Goal: Transaction & Acquisition: Purchase product/service

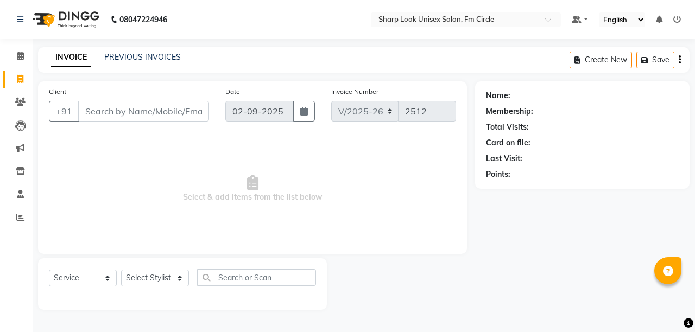
select select "804"
select select "service"
click at [156, 282] on select "Select Stylist Admin [PERSON_NAME] [PERSON_NAME] Nisha [PERSON_NAME] Rahul" at bounding box center [155, 278] width 68 height 17
select select "13317"
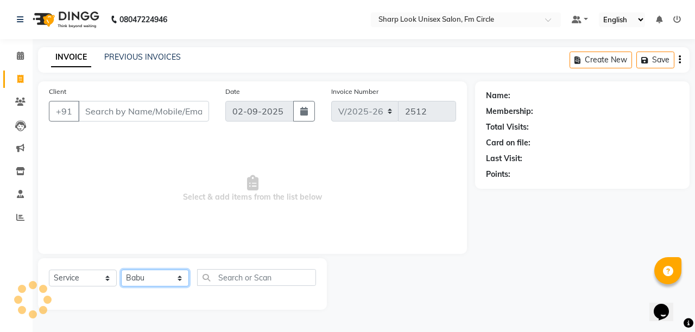
click at [121, 270] on select "Select Stylist Admin [PERSON_NAME] [PERSON_NAME] Nisha [PERSON_NAME] Rahul" at bounding box center [155, 278] width 68 height 17
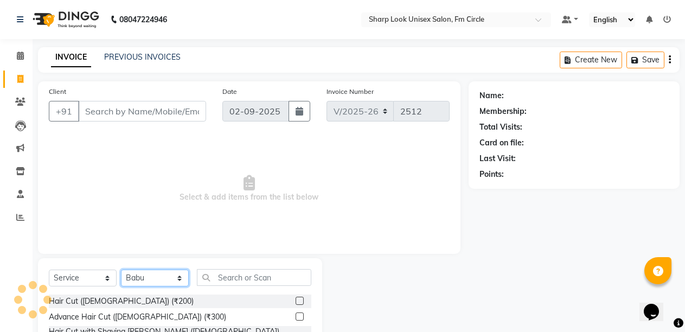
scroll to position [103, 0]
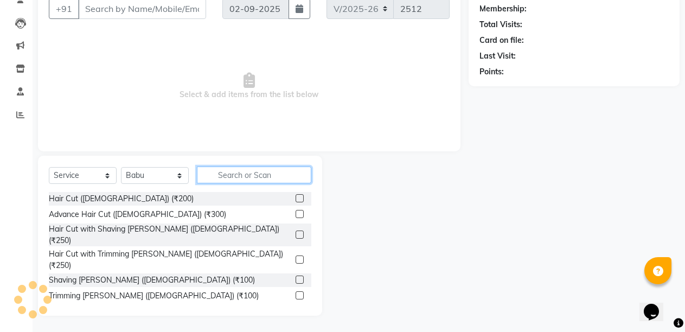
click at [256, 170] on input "text" at bounding box center [254, 175] width 115 height 17
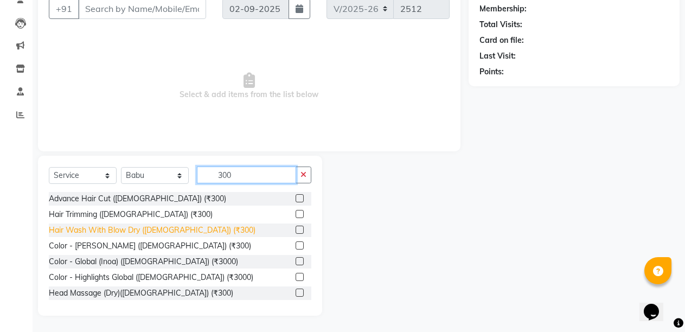
type input "300"
click at [139, 228] on div "Hair Wash With Blow Dry ([DEMOGRAPHIC_DATA]) (₹300)" at bounding box center [152, 230] width 207 height 11
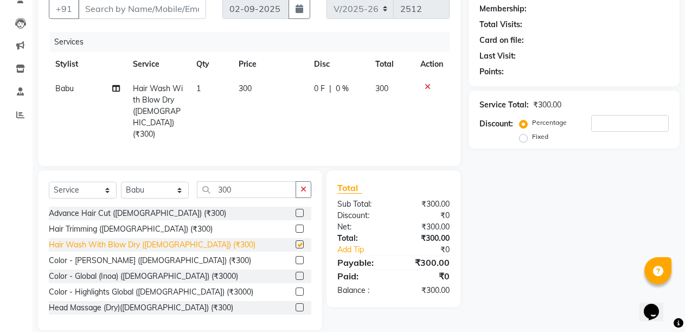
checkbox input "false"
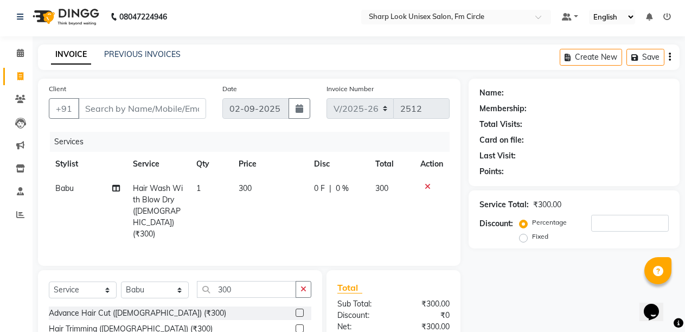
scroll to position [0, 0]
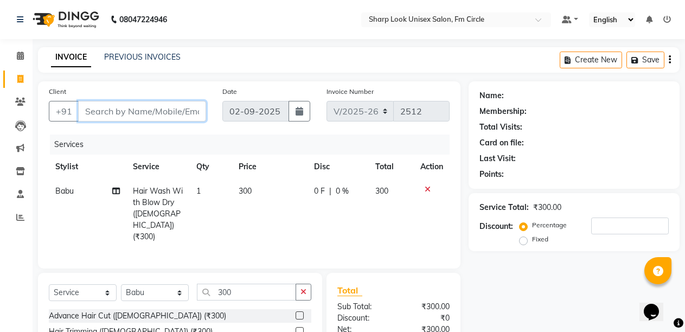
click at [153, 106] on input "Client" at bounding box center [142, 111] width 128 height 21
type input "6"
type input "0"
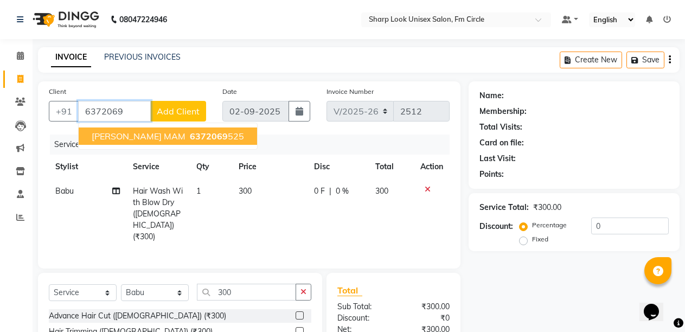
click at [190, 138] on span "6372069" at bounding box center [209, 136] width 38 height 11
type input "6372069525"
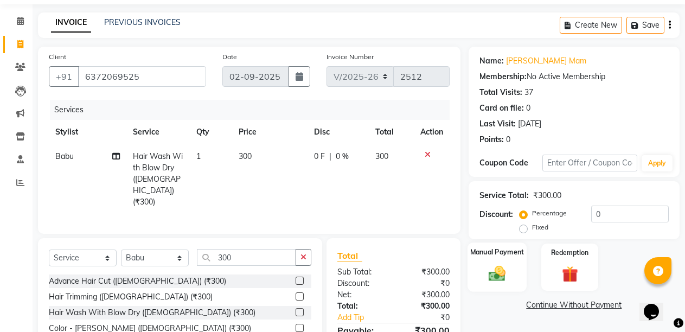
scroll to position [49, 0]
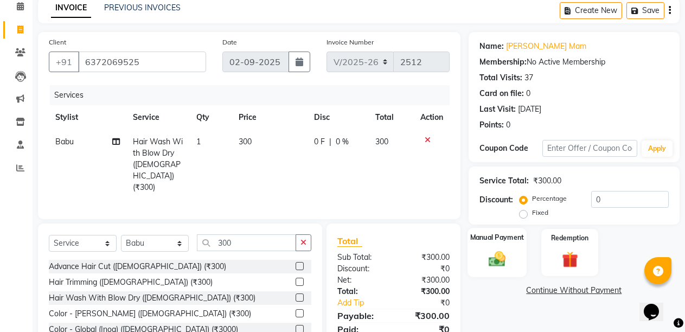
click at [489, 260] on img at bounding box center [498, 259] width 28 height 20
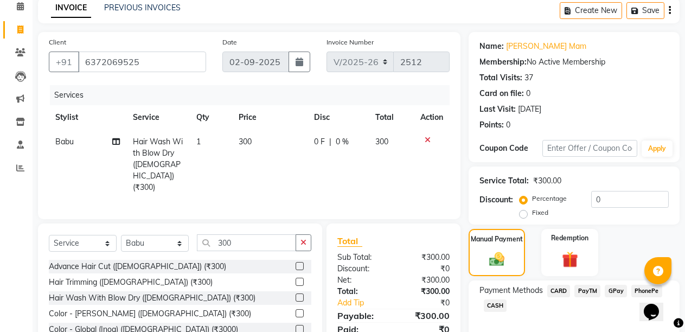
click at [585, 289] on span "PayTM" at bounding box center [588, 291] width 26 height 12
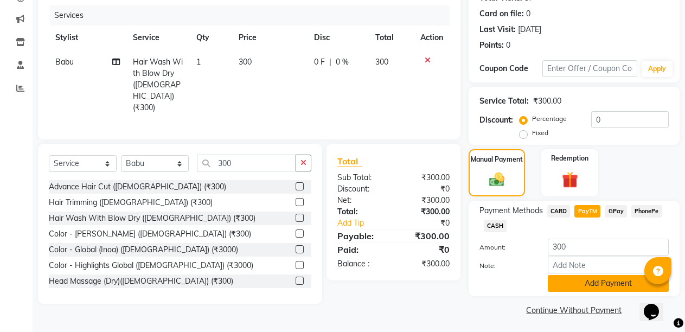
scroll to position [132, 0]
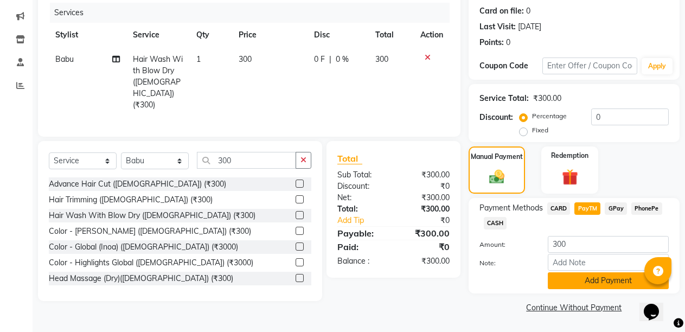
click at [579, 284] on button "Add Payment" at bounding box center [608, 280] width 121 height 17
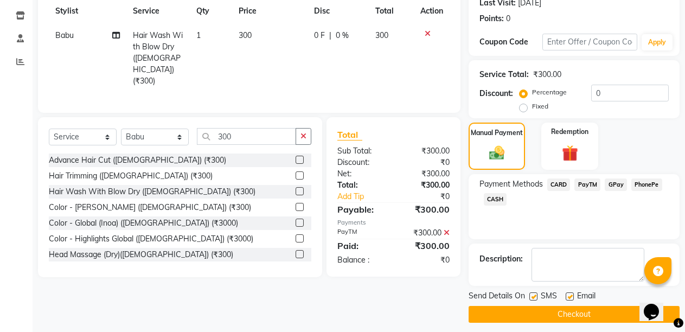
scroll to position [163, 0]
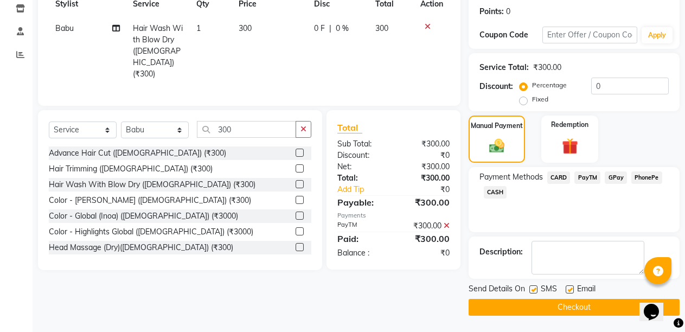
click at [570, 289] on label at bounding box center [570, 289] width 8 height 8
click at [570, 289] on input "checkbox" at bounding box center [569, 290] width 7 height 7
checkbox input "false"
click at [571, 307] on button "Checkout" at bounding box center [574, 307] width 211 height 17
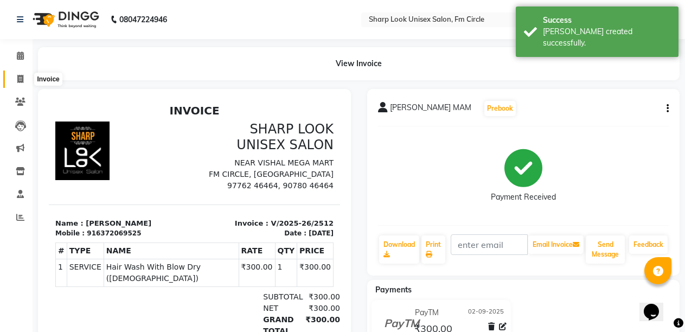
click at [19, 74] on span at bounding box center [20, 79] width 19 height 12
select select "service"
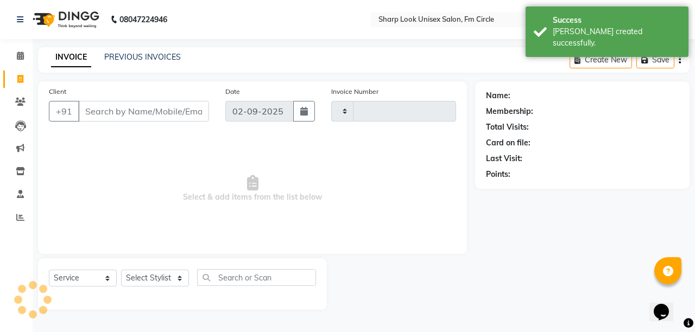
type input "2513"
select select "804"
click at [101, 111] on input "Client" at bounding box center [143, 111] width 131 height 21
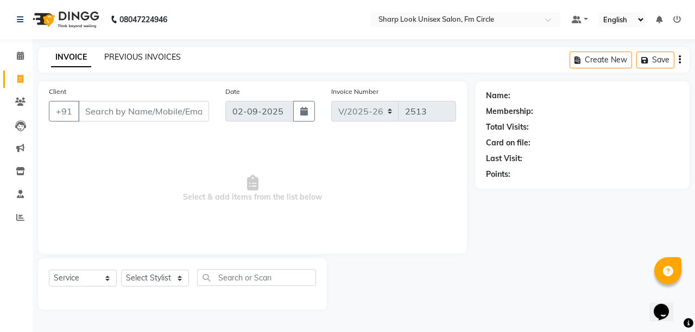
click at [173, 60] on link "PREVIOUS INVOICES" at bounding box center [142, 57] width 77 height 10
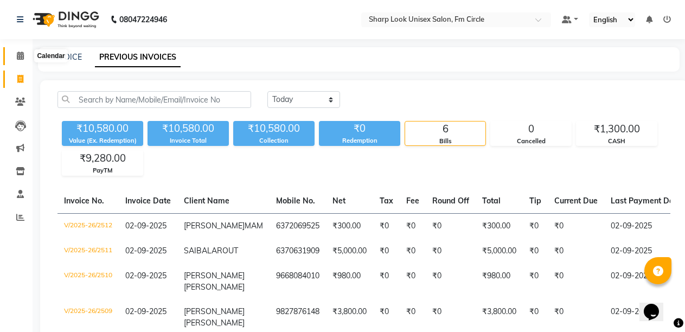
click at [16, 58] on span at bounding box center [20, 56] width 19 height 12
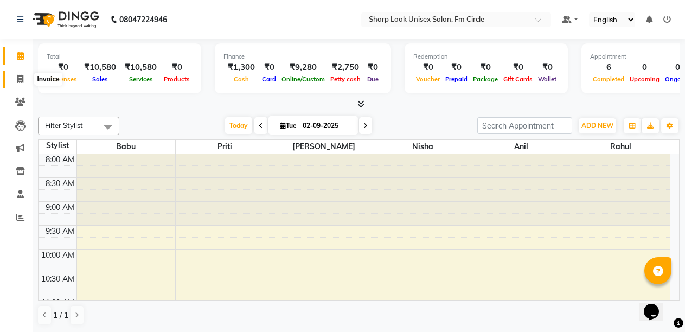
click at [22, 77] on icon at bounding box center [20, 79] width 6 height 8
select select "service"
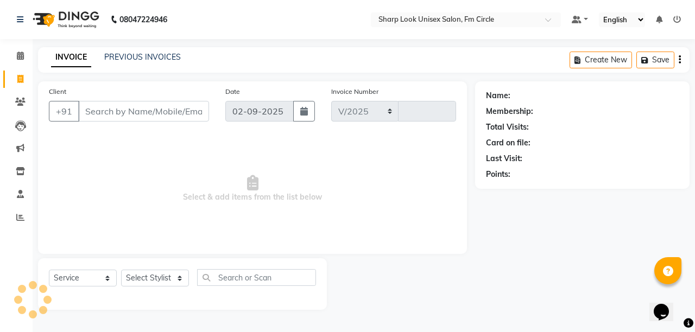
select select "804"
type input "2513"
click at [139, 59] on link "PREVIOUS INVOICES" at bounding box center [142, 57] width 77 height 10
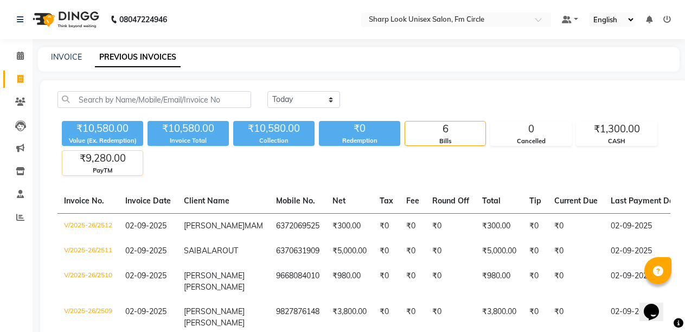
click at [102, 163] on div "₹9,280.00" at bounding box center [102, 158] width 80 height 15
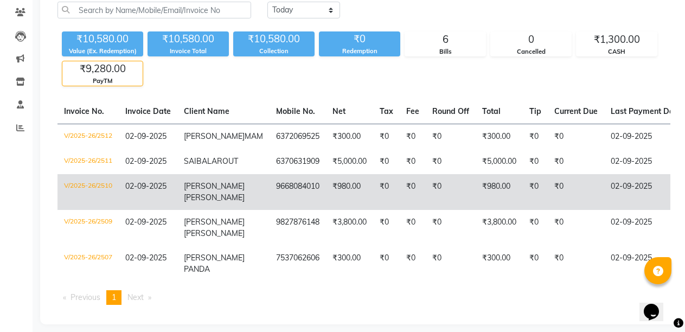
scroll to position [109, 0]
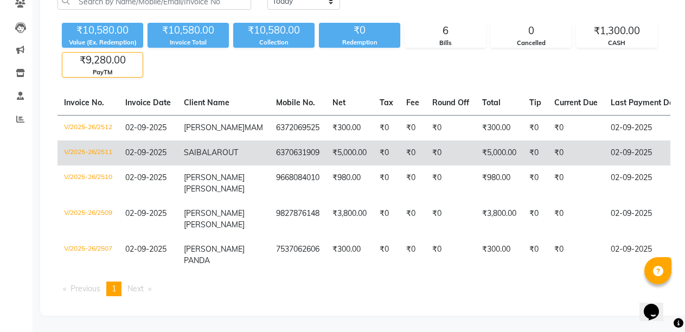
click at [426, 149] on td "₹0" at bounding box center [451, 153] width 50 height 25
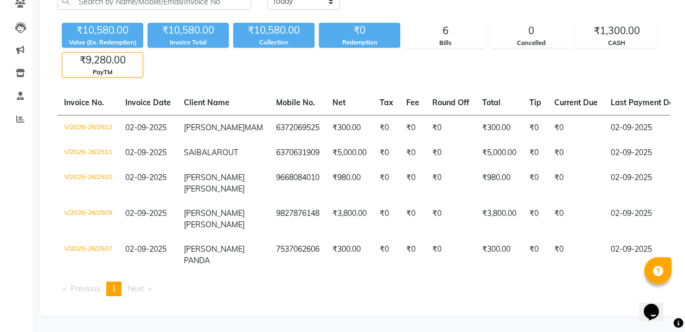
drag, startPoint x: 86, startPoint y: 30, endPoint x: 73, endPoint y: 43, distance: 17.7
click at [86, 38] on div "Value (Ex. Redemption)" at bounding box center [102, 42] width 81 height 9
click at [71, 53] on div "₹9,280.00" at bounding box center [102, 60] width 80 height 15
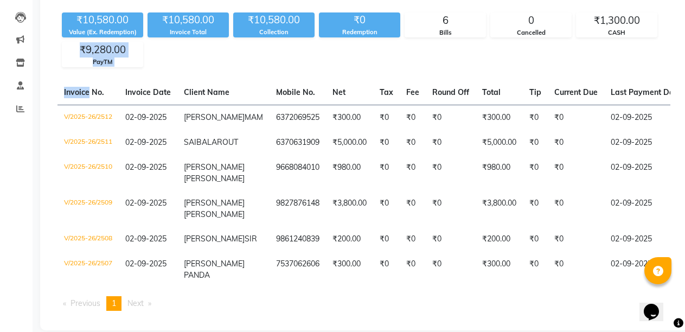
drag, startPoint x: 71, startPoint y: 49, endPoint x: 85, endPoint y: 97, distance: 49.8
click at [85, 97] on div "[DATE] [DATE] Custom Range ₹10,580.00 Value (Ex. Redemption) ₹10,580.00 Invoice…" at bounding box center [364, 151] width 648 height 359
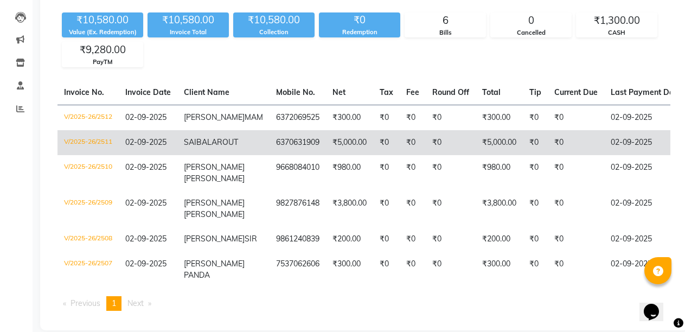
click at [94, 145] on td "V/2025-26/2511" at bounding box center [88, 142] width 61 height 25
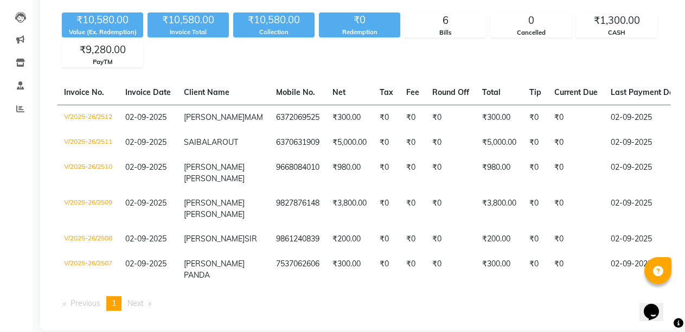
scroll to position [0, 0]
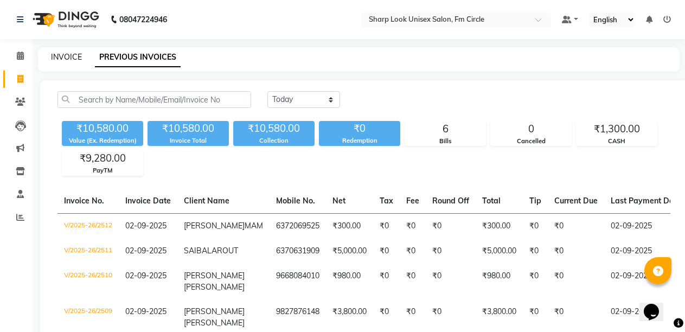
click at [74, 54] on link "INVOICE" at bounding box center [66, 57] width 31 height 10
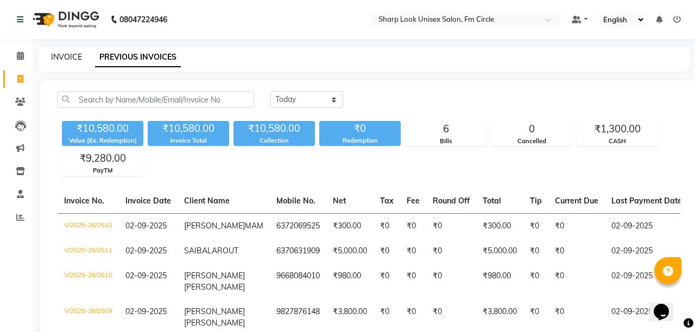
select select "service"
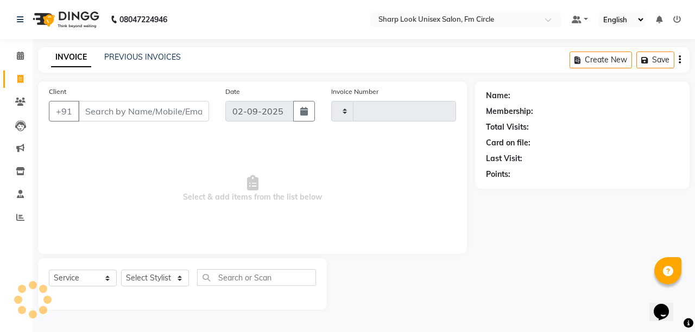
type input "2514"
select select "804"
click at [124, 64] on div "INVOICE PREVIOUS INVOICES" at bounding box center [116, 58] width 156 height 12
click at [137, 46] on div "08047224946 Select Location × Sharp Look Unisex Salon, Fm Circle Default Panel …" at bounding box center [347, 166] width 695 height 332
click at [135, 49] on div "INVOICE PREVIOUS INVOICES Create New Save" at bounding box center [363, 60] width 651 height 26
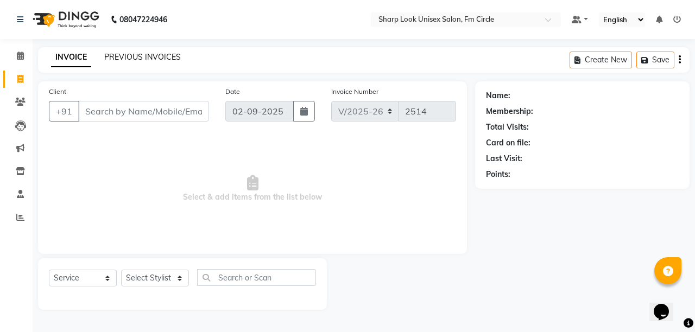
click at [136, 56] on link "PREVIOUS INVOICES" at bounding box center [142, 57] width 77 height 10
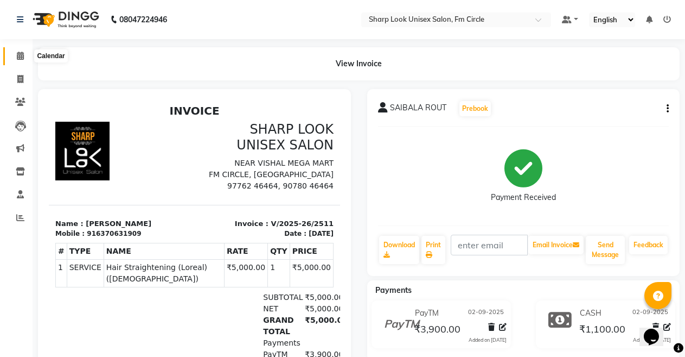
click at [21, 53] on icon at bounding box center [20, 56] width 7 height 8
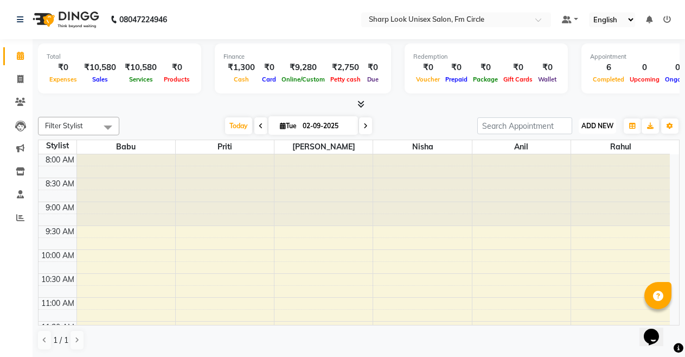
click at [601, 125] on span "ADD NEW" at bounding box center [598, 126] width 32 height 8
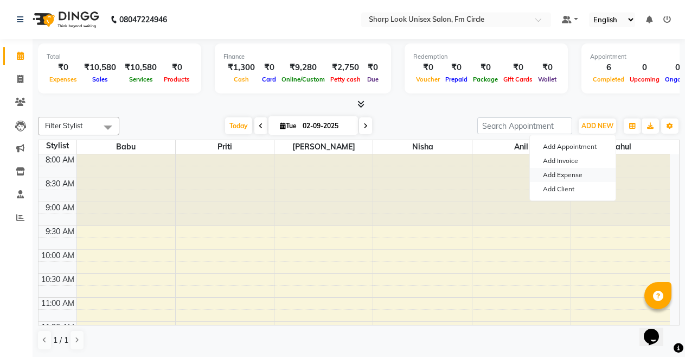
click at [579, 173] on link "Add Expense" at bounding box center [573, 175] width 86 height 14
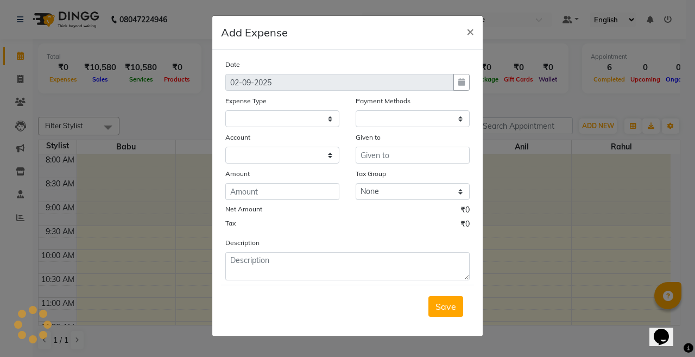
select select
select select "1"
select select "2340"
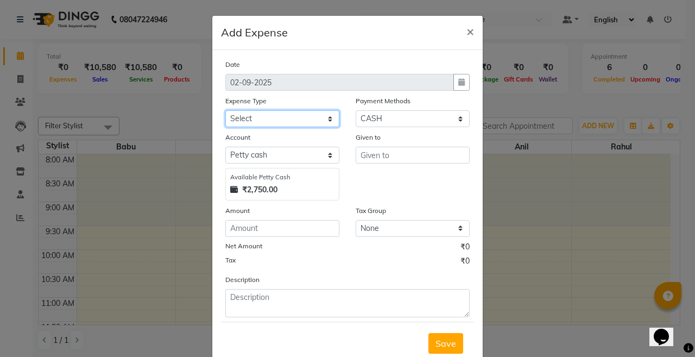
click at [292, 121] on select "Select Cash transfer to bank Client Snacks Client Tea or Refreshment Diesel Pur…" at bounding box center [282, 118] width 114 height 17
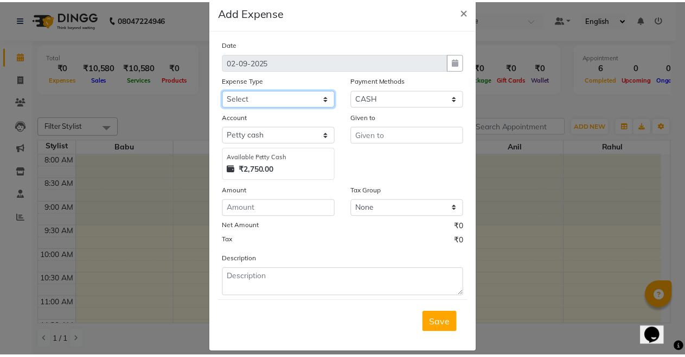
scroll to position [32, 0]
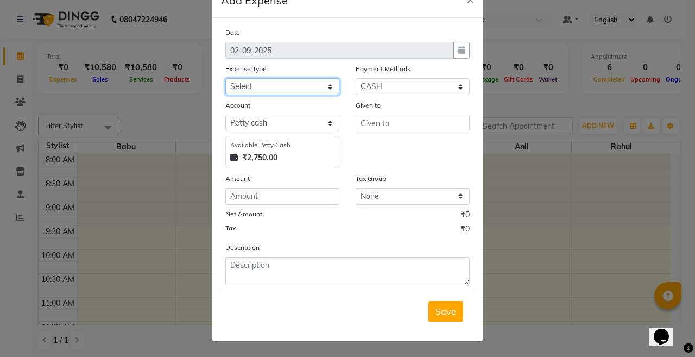
click at [302, 81] on select "Select Cash transfer to bank Client Snacks Client Tea or Refreshment Diesel Pur…" at bounding box center [282, 86] width 114 height 17
select select "212"
click at [225, 78] on select "Select Cash transfer to bank Client Snacks Client Tea or Refreshment Diesel Pur…" at bounding box center [282, 86] width 114 height 17
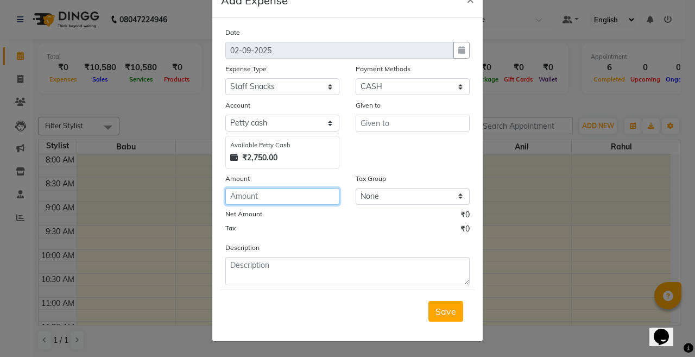
click at [240, 200] on input "number" at bounding box center [282, 196] width 114 height 17
type input "160"
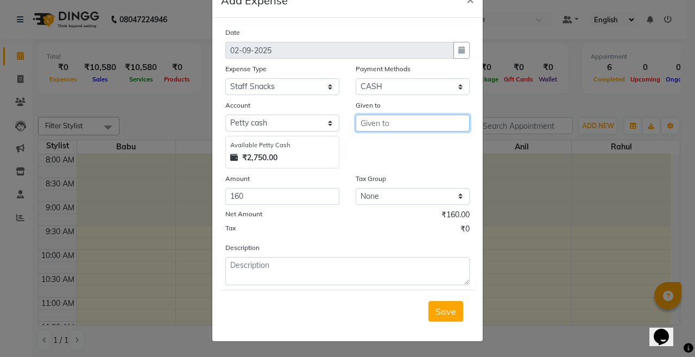
click at [379, 112] on div "Given to" at bounding box center [412, 133] width 130 height 69
click at [389, 156] on button "B udhia" at bounding box center [399, 163] width 86 height 17
type input "[PERSON_NAME]"
click at [437, 315] on span "Save" at bounding box center [445, 311] width 21 height 11
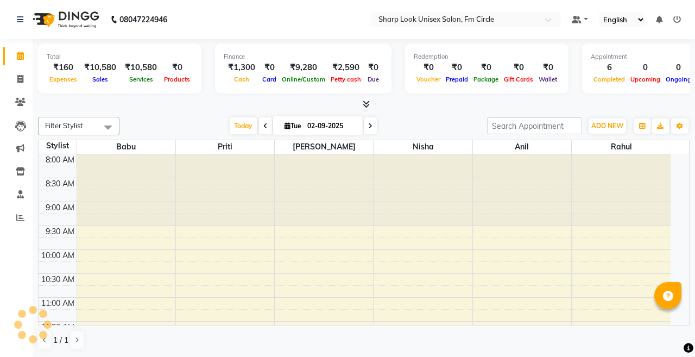
select select "en"
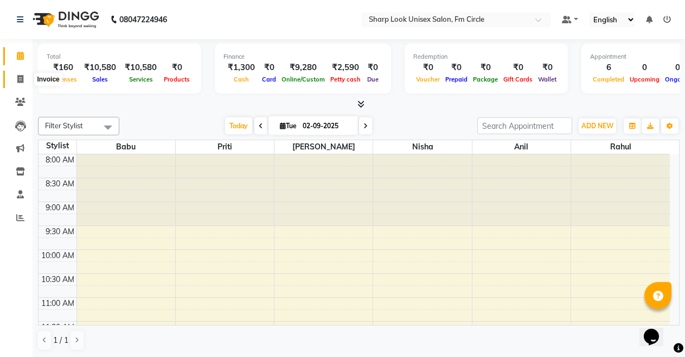
click at [22, 80] on icon at bounding box center [20, 79] width 6 height 8
select select "service"
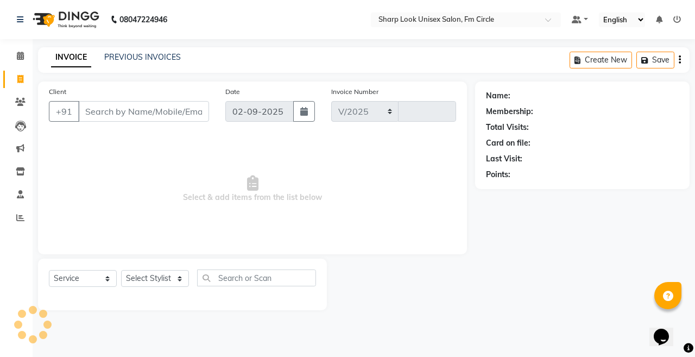
select select "804"
type input "2513"
click at [24, 56] on span at bounding box center [20, 56] width 19 height 12
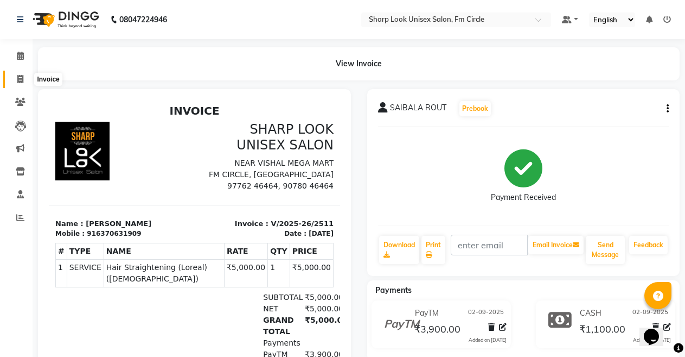
click at [21, 79] on icon at bounding box center [20, 79] width 6 height 8
select select "service"
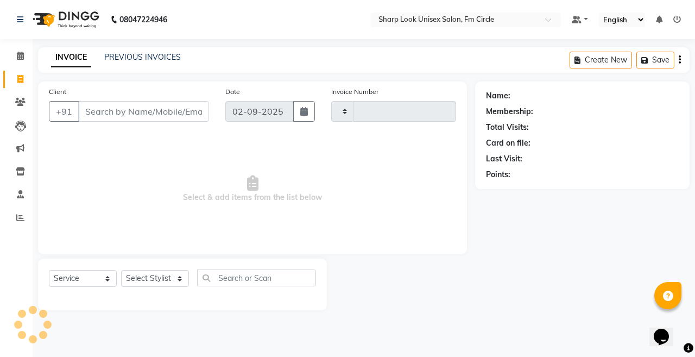
type input "2513"
select select "804"
click at [133, 276] on select "Select Stylist" at bounding box center [155, 278] width 68 height 17
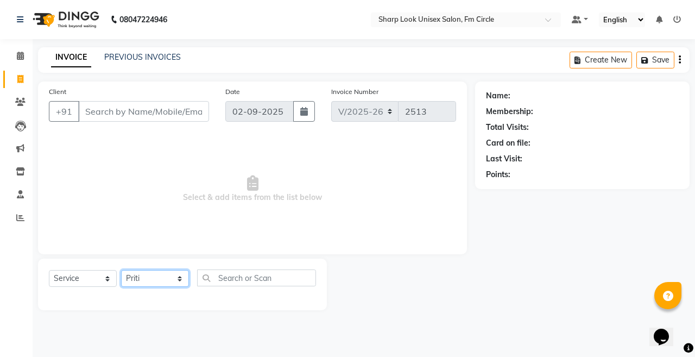
click at [121, 270] on select "Select Stylist Admin [PERSON_NAME] [PERSON_NAME] Nisha [PERSON_NAME] Rahul" at bounding box center [155, 278] width 68 height 17
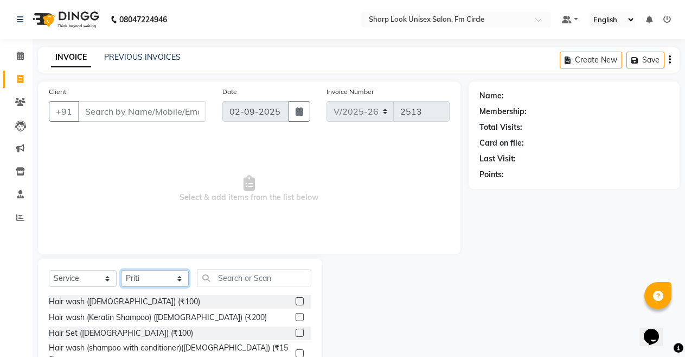
click at [149, 284] on select "Select Stylist Admin [PERSON_NAME] [PERSON_NAME] Nisha [PERSON_NAME] Rahul" at bounding box center [155, 278] width 68 height 17
select select "80321"
click at [121, 270] on select "Select Stylist Admin [PERSON_NAME] [PERSON_NAME] Nisha [PERSON_NAME] Rahul" at bounding box center [155, 278] width 68 height 17
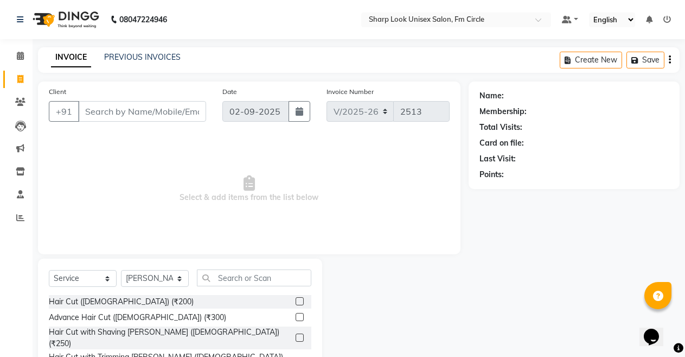
click at [243, 287] on div "Select Service Product Membership Package Voucher Prepaid Gift Card Select Styl…" at bounding box center [180, 282] width 263 height 26
click at [245, 277] on input "text" at bounding box center [254, 277] width 115 height 17
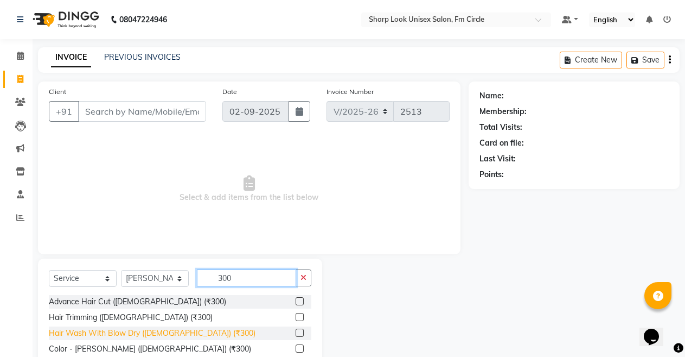
type input "300"
click at [144, 329] on div "Hair Wash With Blow Dry ([DEMOGRAPHIC_DATA]) (₹300)" at bounding box center [152, 332] width 207 height 11
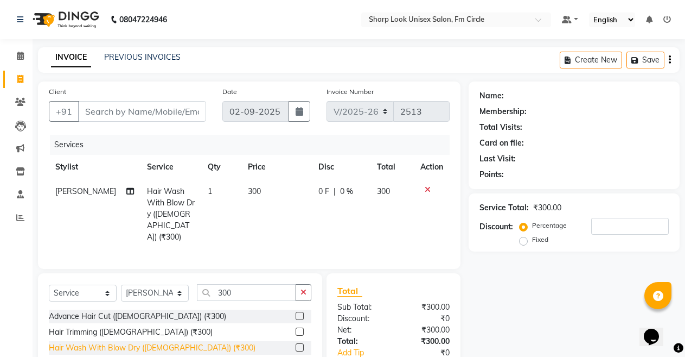
click at [147, 342] on div "Hair Wash With Blow Dry ([DEMOGRAPHIC_DATA]) (₹300)" at bounding box center [152, 347] width 207 height 11
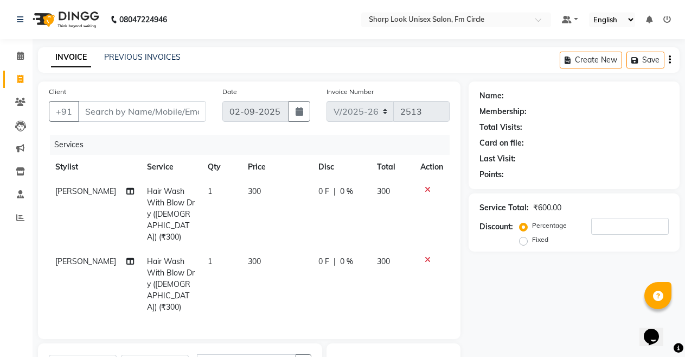
checkbox input "false"
click at [77, 256] on span "[PERSON_NAME]" at bounding box center [85, 261] width 61 height 10
select select "80321"
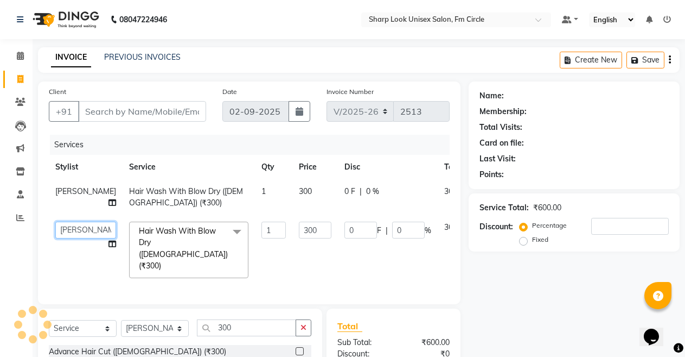
click at [75, 234] on select "Admin Anil Babu Budhia Monalisa Nisha Priti Rahul" at bounding box center [85, 229] width 61 height 17
select select "88424"
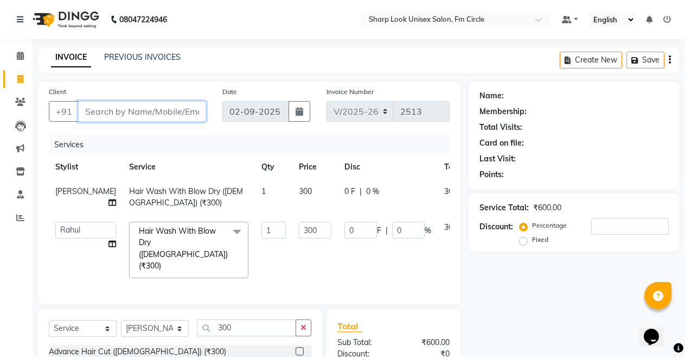
click at [145, 104] on input "Client" at bounding box center [142, 111] width 128 height 21
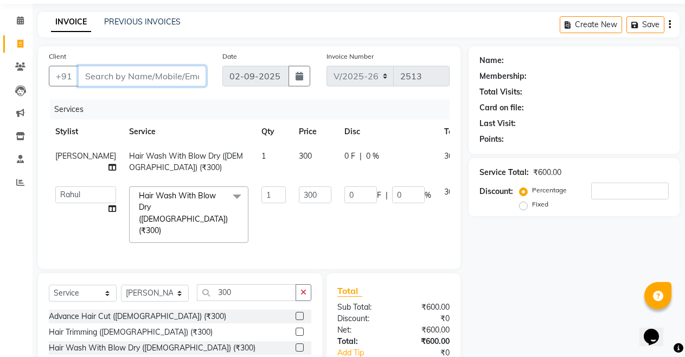
scroll to position [54, 0]
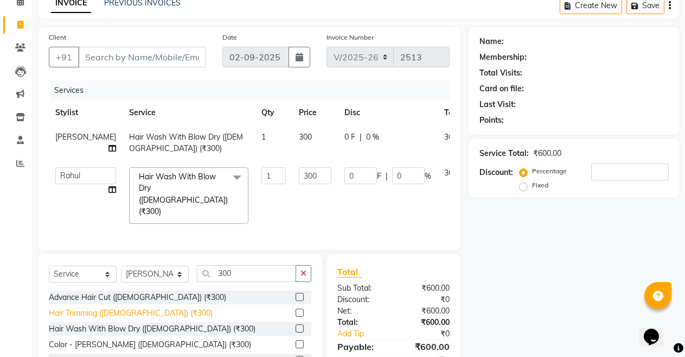
click at [113, 307] on div "Hair Trimming ([DEMOGRAPHIC_DATA]) (₹300)" at bounding box center [131, 312] width 164 height 11
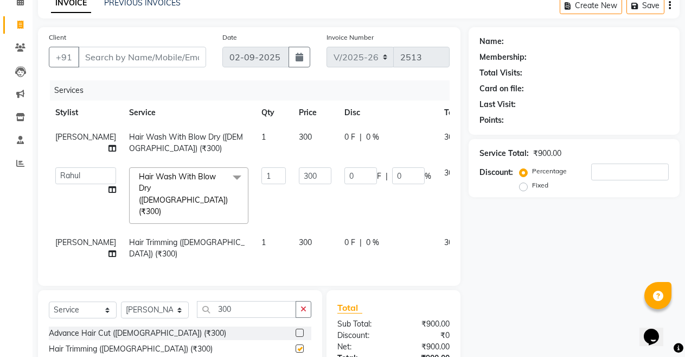
checkbox input "false"
click at [82, 237] on span "[PERSON_NAME]" at bounding box center [85, 242] width 61 height 10
select select "80321"
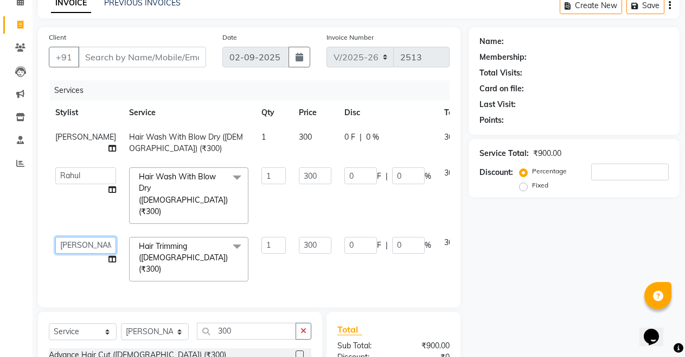
click at [80, 237] on select "Admin Anil Babu Budhia Monalisa Nisha Priti Rahul" at bounding box center [85, 245] width 61 height 17
select select "21228"
click at [307, 230] on td "300" at bounding box center [316, 259] width 46 height 58
click at [299, 237] on input "300" at bounding box center [315, 245] width 33 height 17
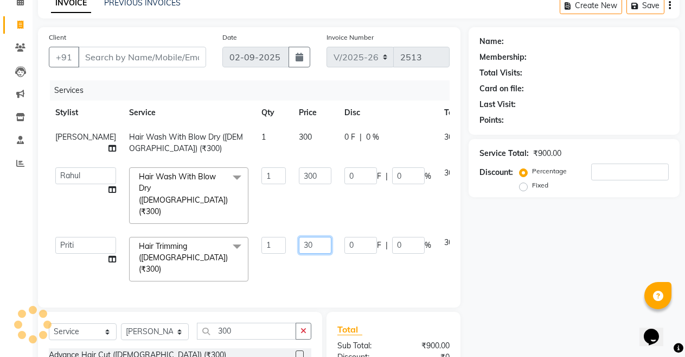
type input "3"
type input "100"
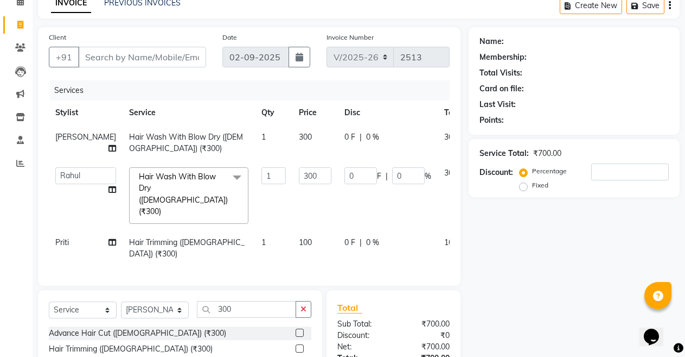
click at [548, 304] on div "Name: Membership: Total Visits: Card on file: Last Visit: Points: Service Total…" at bounding box center [578, 238] width 219 height 423
click at [118, 61] on input "Client" at bounding box center [142, 57] width 128 height 21
type input "9"
type input "0"
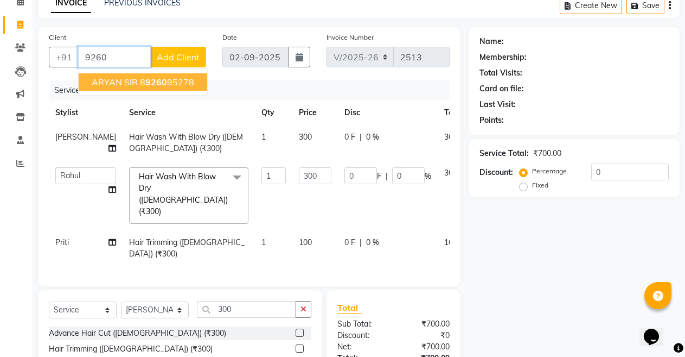
click at [91, 56] on input "9260" at bounding box center [114, 57] width 73 height 21
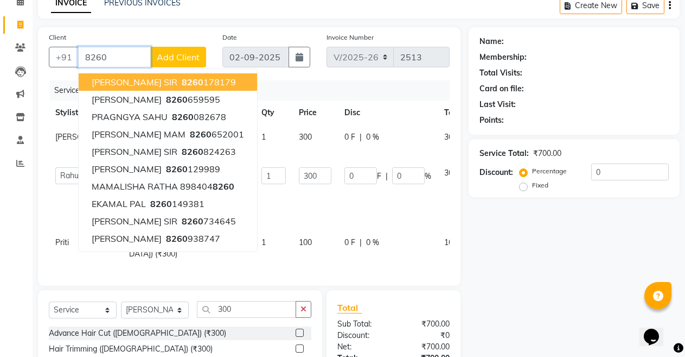
click at [106, 53] on input "8260" at bounding box center [114, 57] width 73 height 21
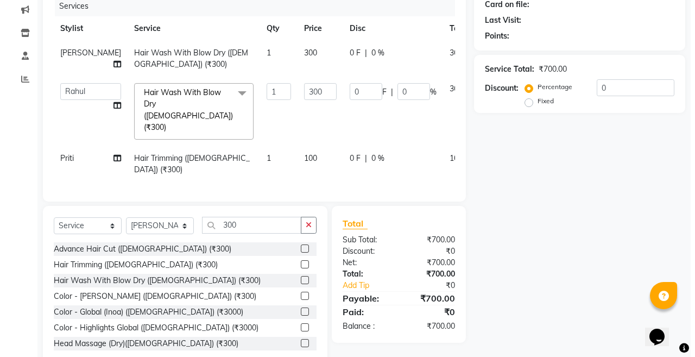
scroll to position [30, 0]
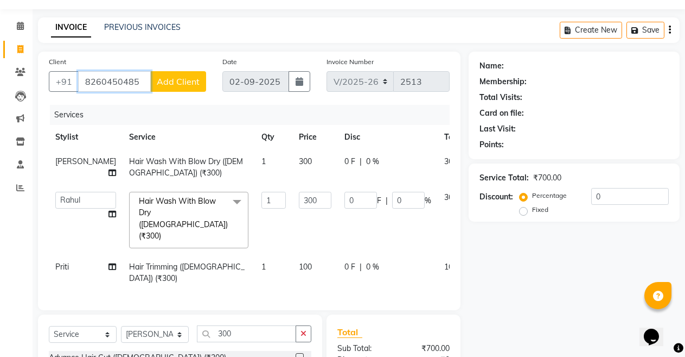
click at [142, 80] on input "8260450485" at bounding box center [114, 81] width 73 height 21
type input "8260450485"
click at [167, 78] on span "Add Client" at bounding box center [178, 81] width 43 height 11
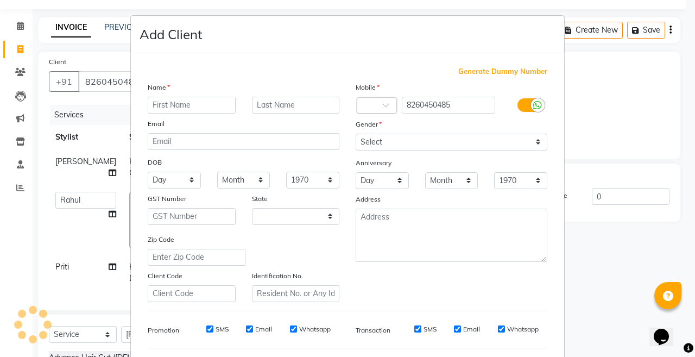
select select "29"
click at [169, 103] on input "text" at bounding box center [192, 105] width 88 height 17
type input "[PERSON_NAME]"
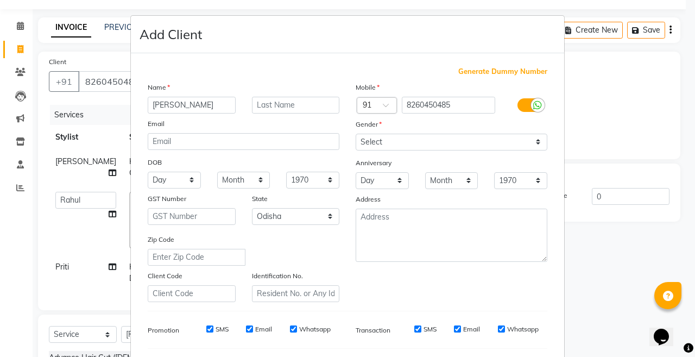
drag, startPoint x: 282, startPoint y: 75, endPoint x: 271, endPoint y: 87, distance: 16.5
click at [275, 80] on div "Generate Dummy Number Name SHUBALAXMI MOHAPATRA Email DOB Day 01 02 03 04 05 06…" at bounding box center [347, 249] width 416 height 367
click at [266, 97] on input "text" at bounding box center [296, 105] width 88 height 17
type input "MAM"
click at [388, 134] on select "Select Male Female Other Prefer Not To Say" at bounding box center [451, 142] width 192 height 17
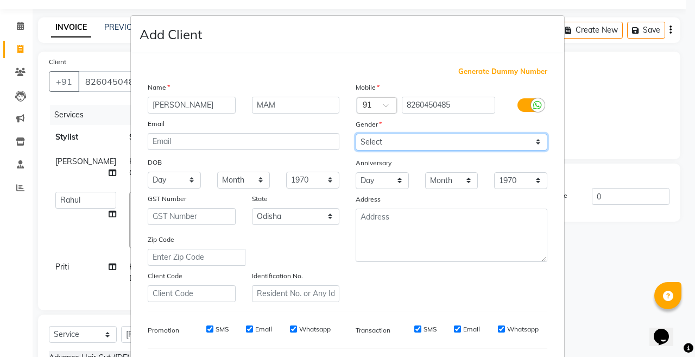
select select "female"
click at [355, 134] on select "Select Male Female Other Prefer Not To Say" at bounding box center [451, 142] width 192 height 17
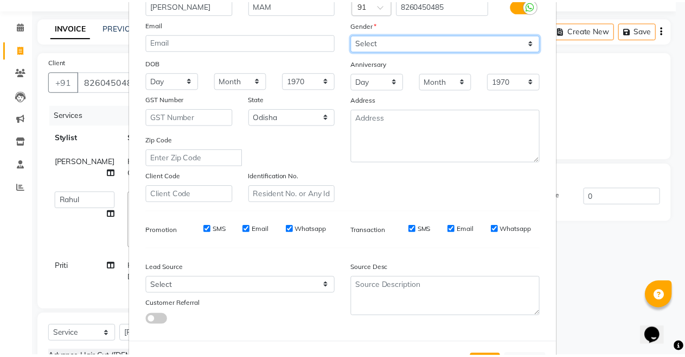
scroll to position [144, 0]
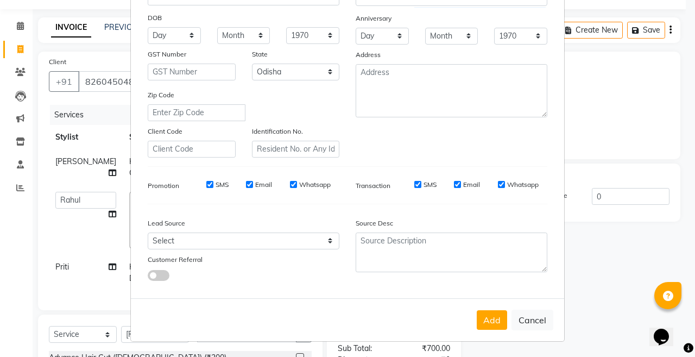
click at [503, 323] on div "Add Cancel" at bounding box center [347, 319] width 433 height 43
click at [491, 326] on button "Add" at bounding box center [492, 320] width 30 height 20
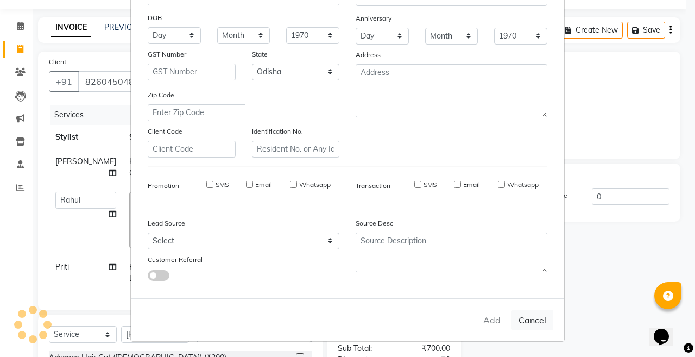
select select
select select "null"
select select
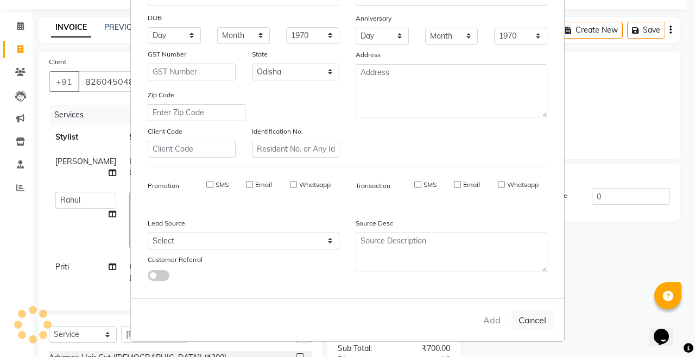
select select
checkbox input "false"
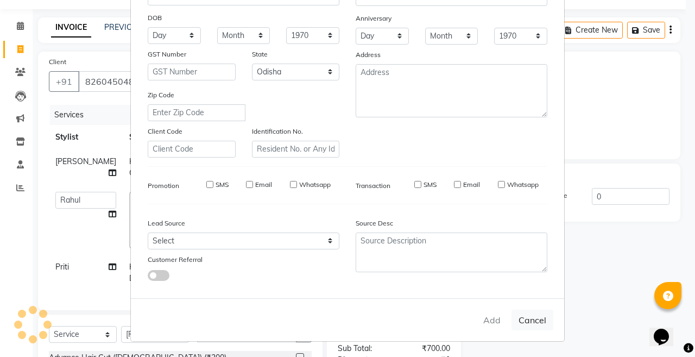
checkbox input "false"
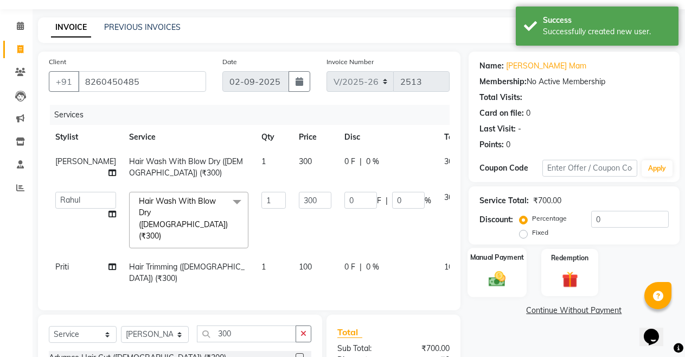
click at [503, 286] on img at bounding box center [498, 279] width 28 height 20
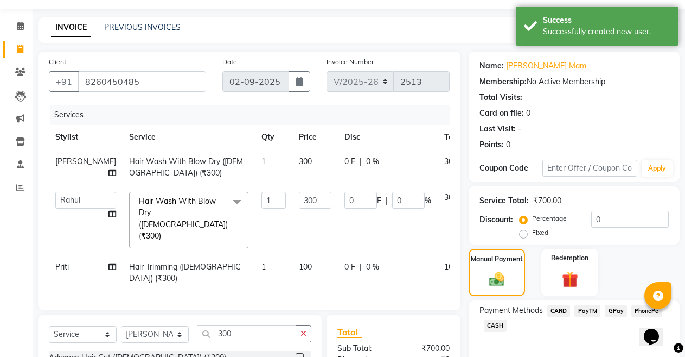
scroll to position [138, 0]
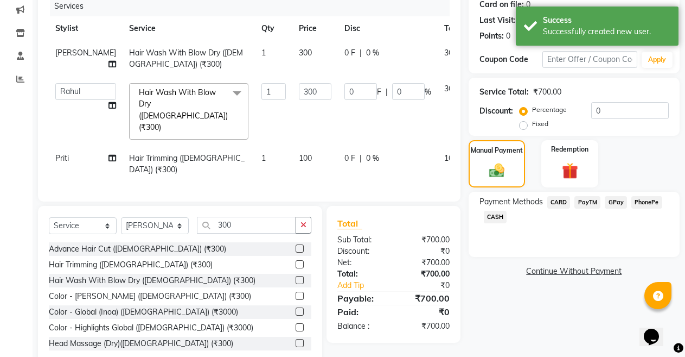
click at [583, 204] on span "PayTM" at bounding box center [588, 202] width 26 height 12
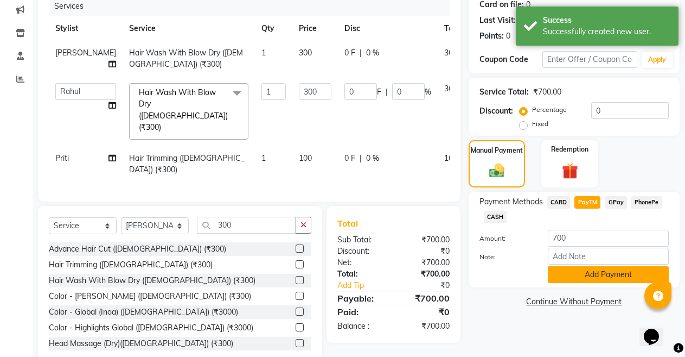
click at [563, 266] on button "Add Payment" at bounding box center [608, 274] width 121 height 17
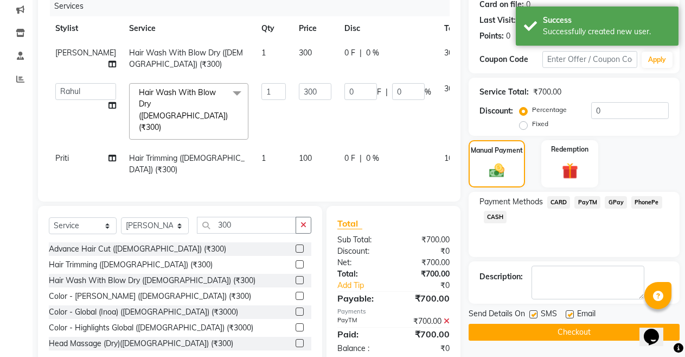
click at [571, 315] on label at bounding box center [570, 314] width 8 height 8
click at [571, 315] on input "checkbox" at bounding box center [569, 314] width 7 height 7
checkbox input "false"
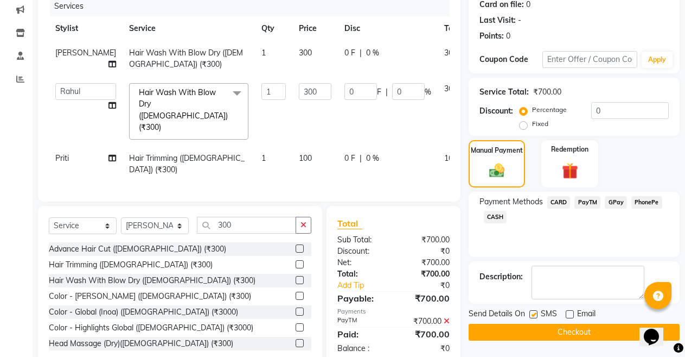
click at [571, 329] on button "Checkout" at bounding box center [574, 331] width 211 height 17
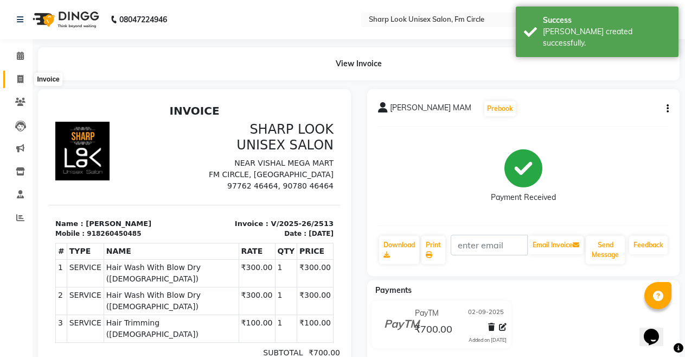
click at [18, 78] on icon at bounding box center [20, 79] width 6 height 8
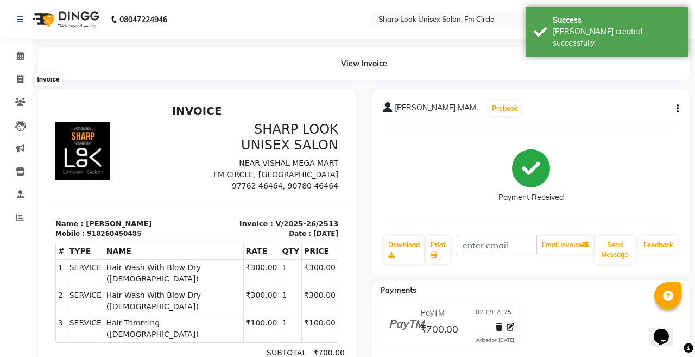
select select "804"
select select "service"
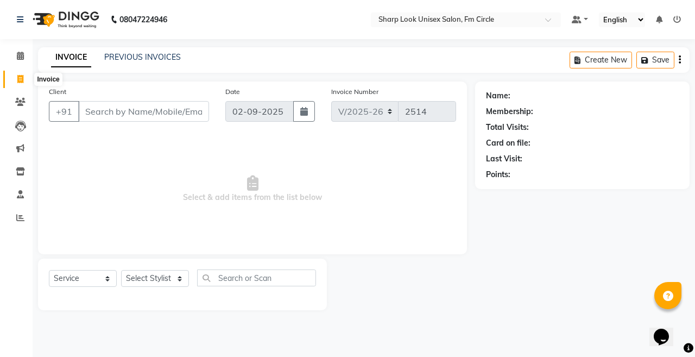
click at [18, 75] on icon at bounding box center [20, 79] width 6 height 8
select select "service"
type input "2514"
select select "804"
